Goal: Information Seeking & Learning: Learn about a topic

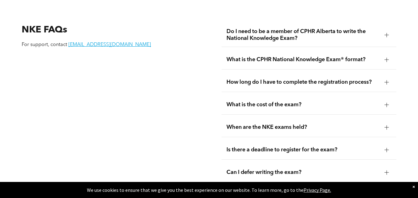
scroll to position [773, 0]
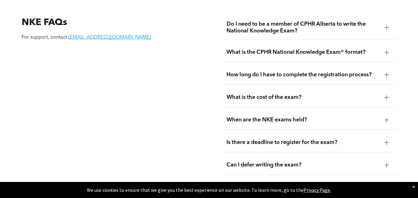
click at [387, 28] on div at bounding box center [386, 28] width 4 height 0
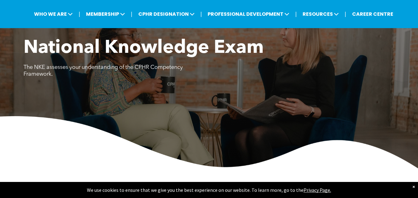
scroll to position [0, 0]
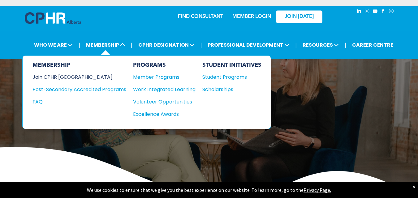
click at [58, 77] on div "Join CPHR [GEOGRAPHIC_DATA]" at bounding box center [74, 77] width 84 height 8
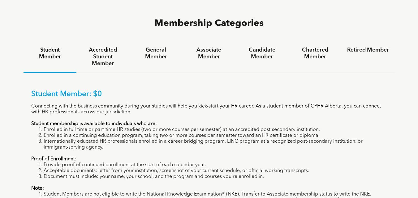
scroll to position [402, 0]
click at [158, 46] on h4 "General Member" at bounding box center [156, 53] width 42 height 14
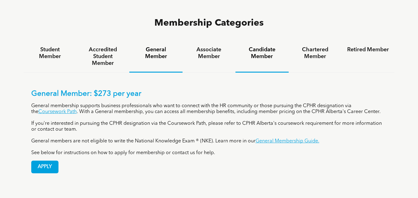
click at [269, 46] on h4 "Candidate Member" at bounding box center [262, 53] width 42 height 14
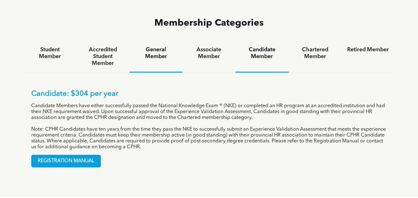
click at [160, 46] on h4 "General Member" at bounding box center [156, 53] width 42 height 14
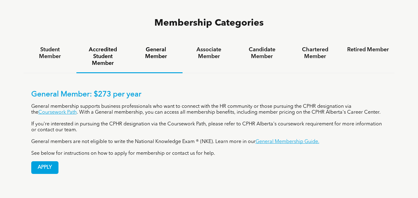
click at [105, 46] on h4 "Accredited Student Member" at bounding box center [103, 56] width 42 height 20
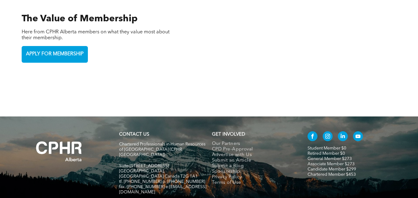
scroll to position [1306, 0]
